Goal: Task Accomplishment & Management: Use online tool/utility

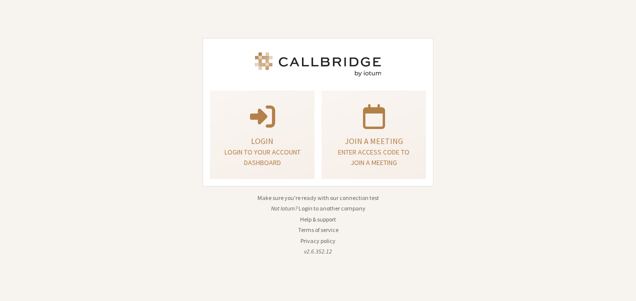
click at [333, 206] on button "Login to another company" at bounding box center [332, 208] width 67 height 9
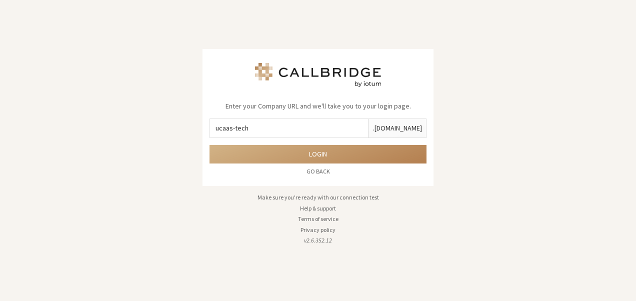
type input "ucaas-tech"
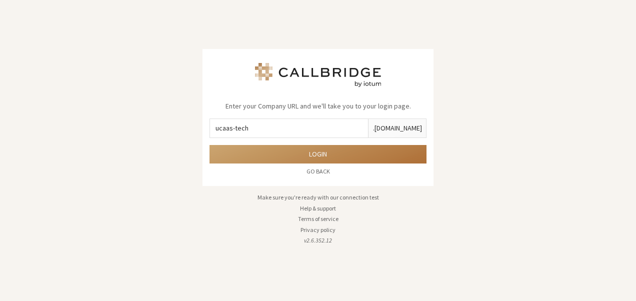
click at [319, 151] on button "Login" at bounding box center [318, 154] width 217 height 19
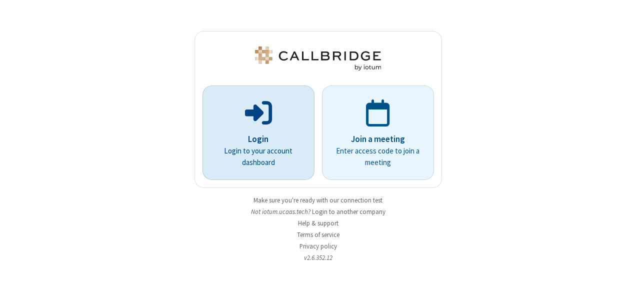
click at [295, 152] on p "Login to your account dashboard" at bounding box center [259, 157] width 84 height 23
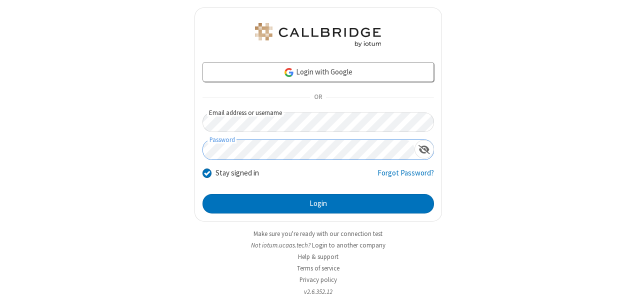
click at [203, 194] on button "Login" at bounding box center [319, 204] width 232 height 20
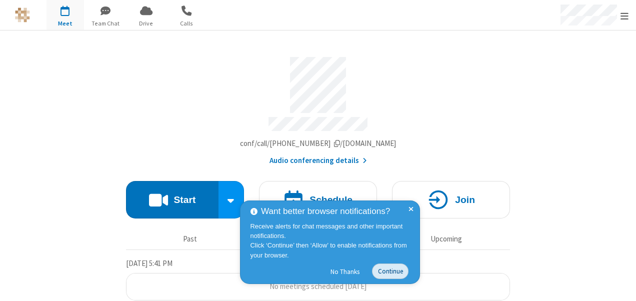
click at [386, 269] on button "Continue" at bounding box center [390, 272] width 37 height 16
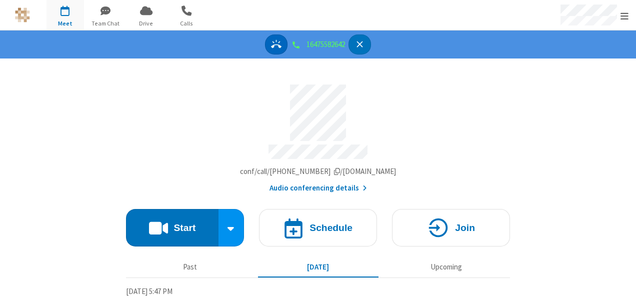
click at [269, 44] on button "Answer" at bounding box center [276, 45] width 23 height 21
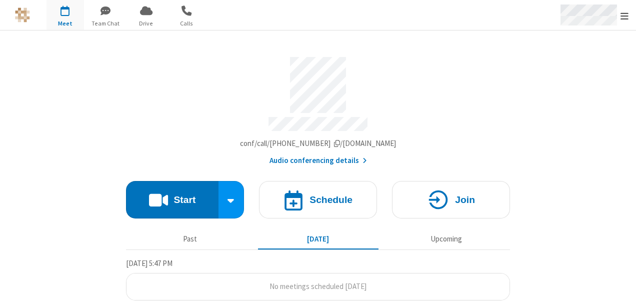
click at [623, 20] on span "Open menu" at bounding box center [625, 16] width 8 height 10
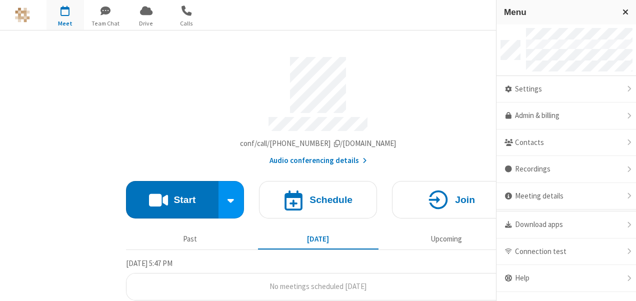
scroll to position [15, 0]
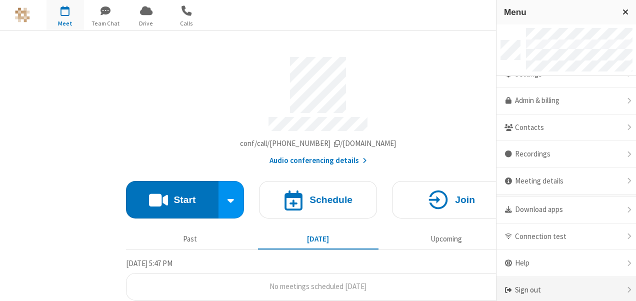
click at [547, 290] on div "Sign out" at bounding box center [567, 290] width 140 height 27
